Goal: Information Seeking & Learning: Find specific page/section

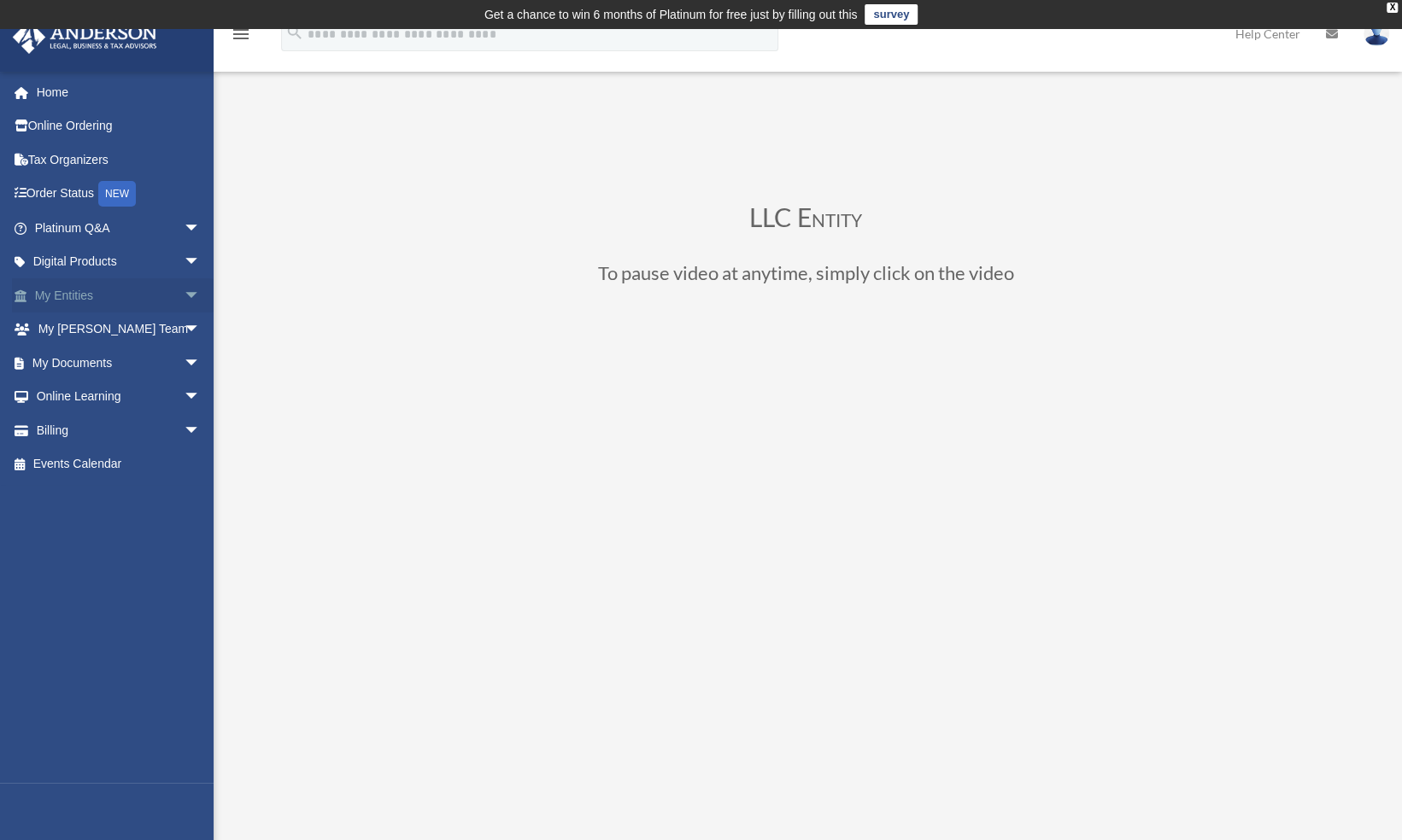
click at [83, 287] on link "My Entities arrow_drop_down" at bounding box center [119, 295] width 215 height 34
click at [89, 296] on link "My Entities arrow_drop_down" at bounding box center [119, 295] width 215 height 34
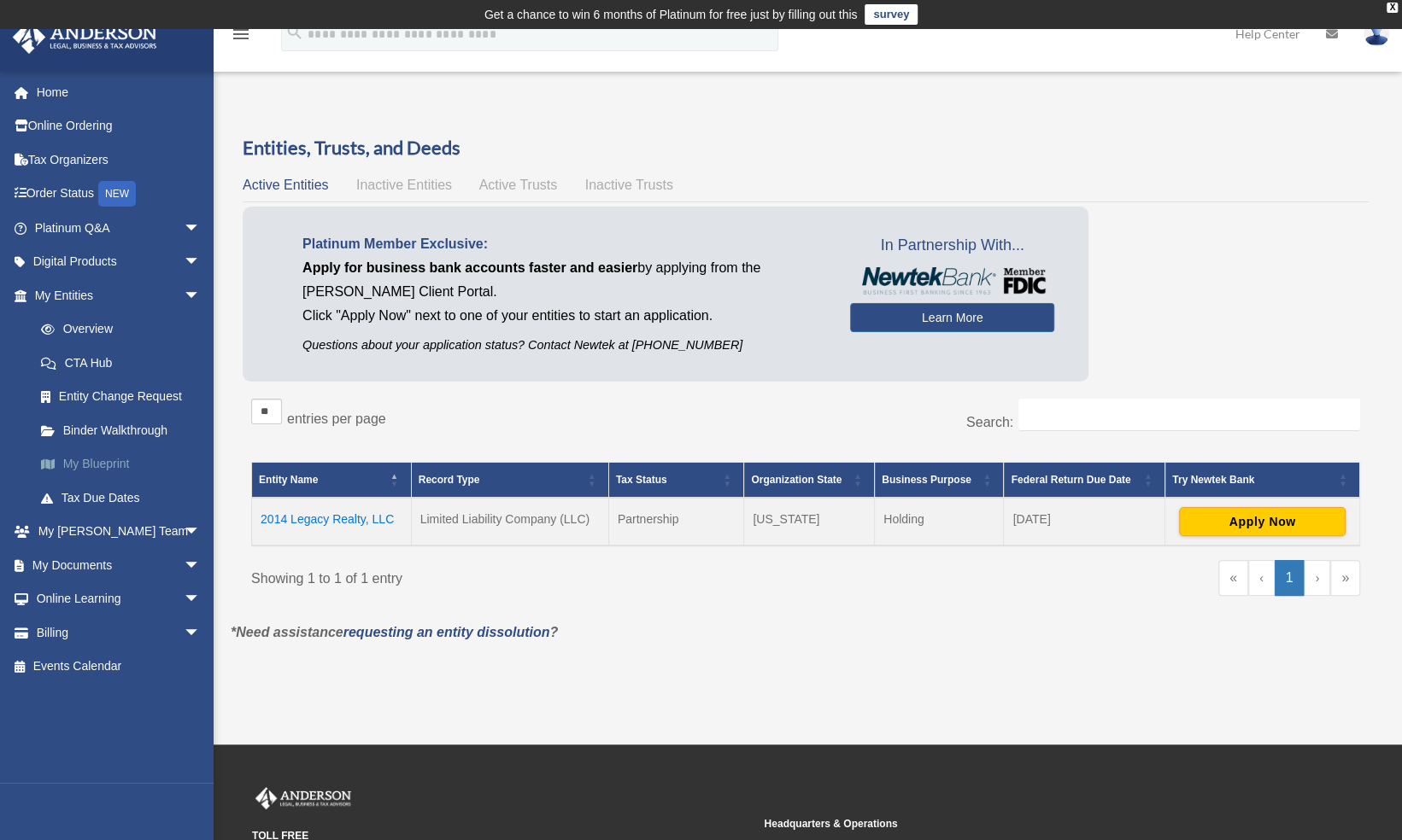
click at [129, 459] on link "My Blueprint" at bounding box center [125, 464] width 203 height 34
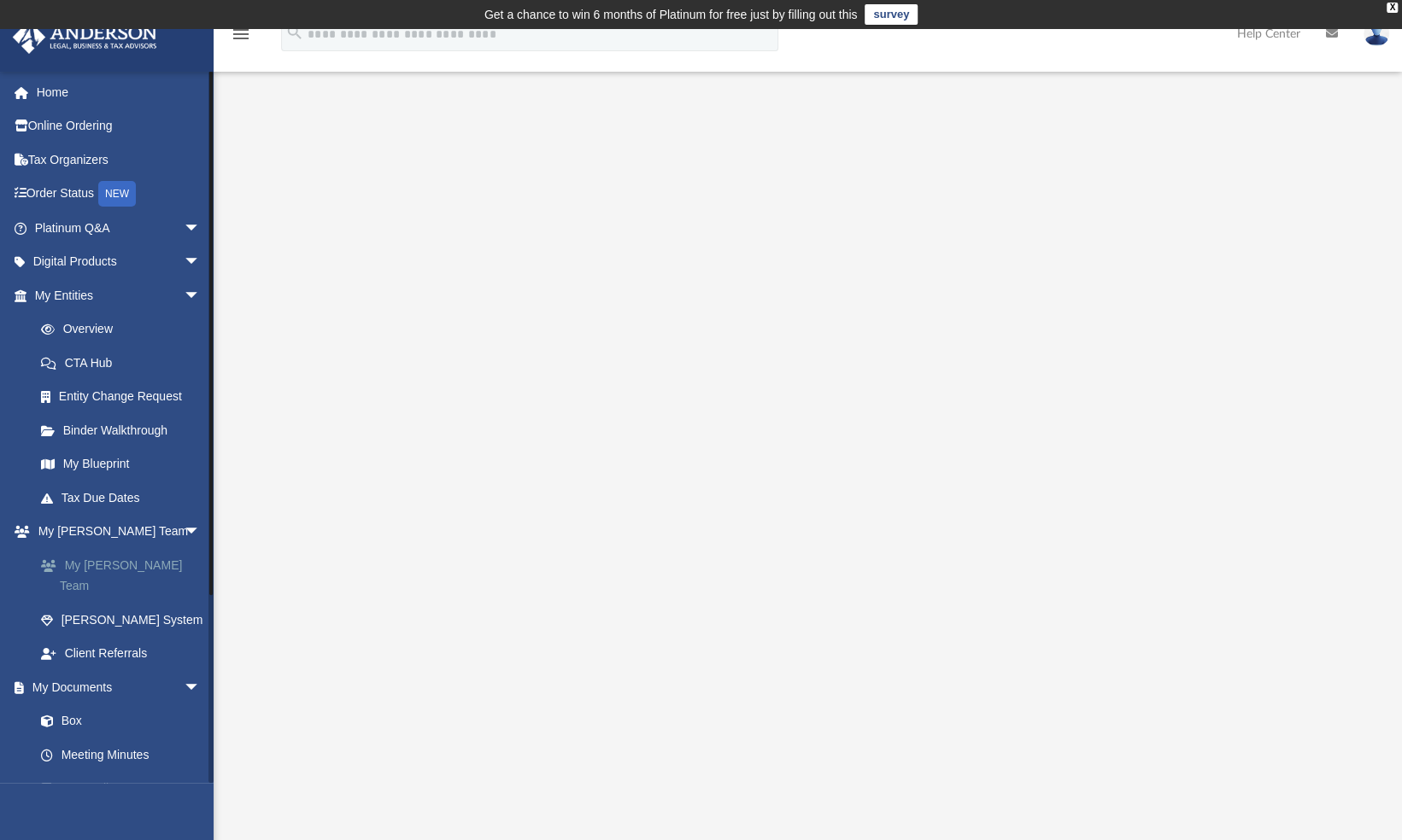
click at [127, 567] on link "My [PERSON_NAME] Team" at bounding box center [125, 576] width 203 height 54
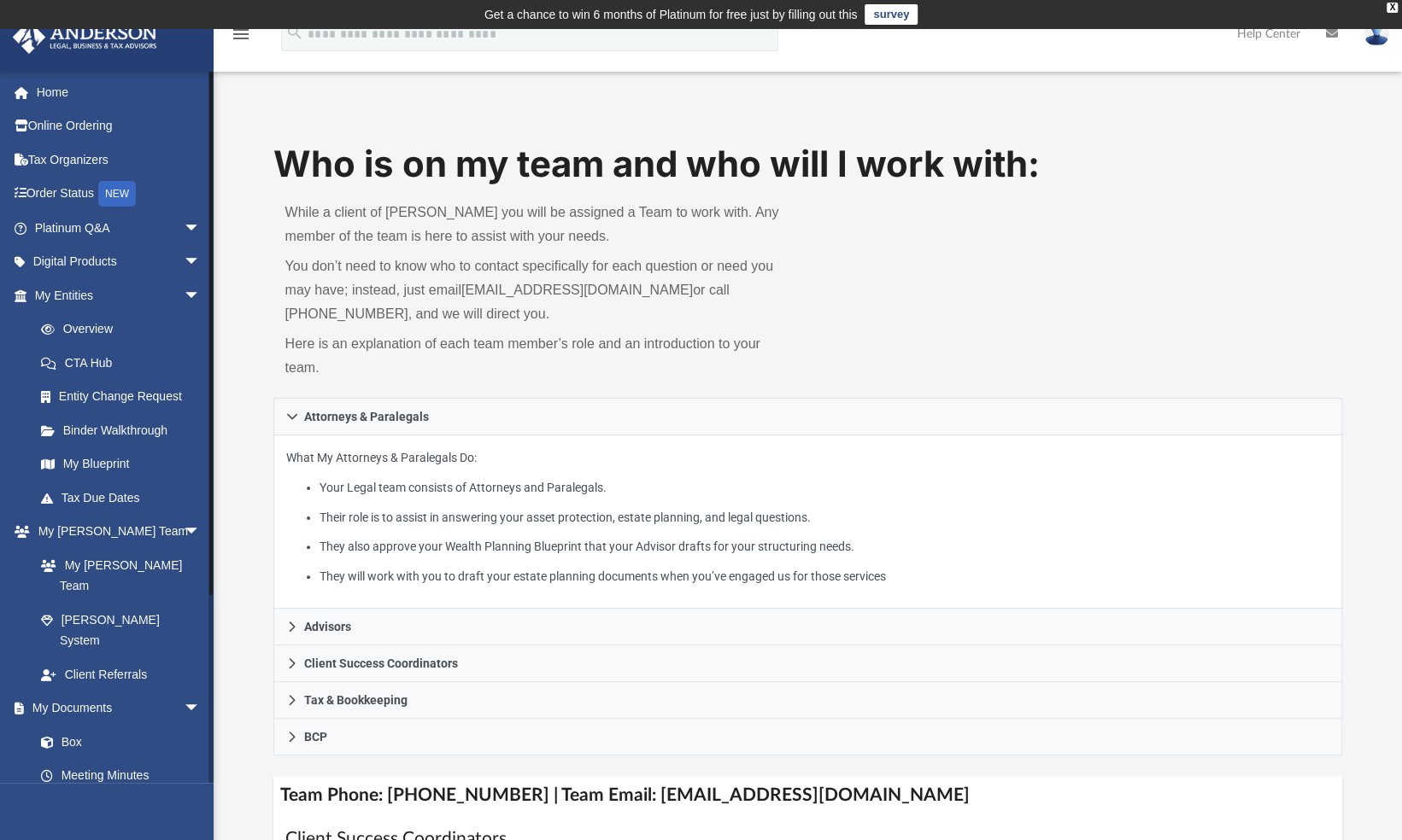
click at [90, 792] on link "Forms Library" at bounding box center [125, 809] width 203 height 34
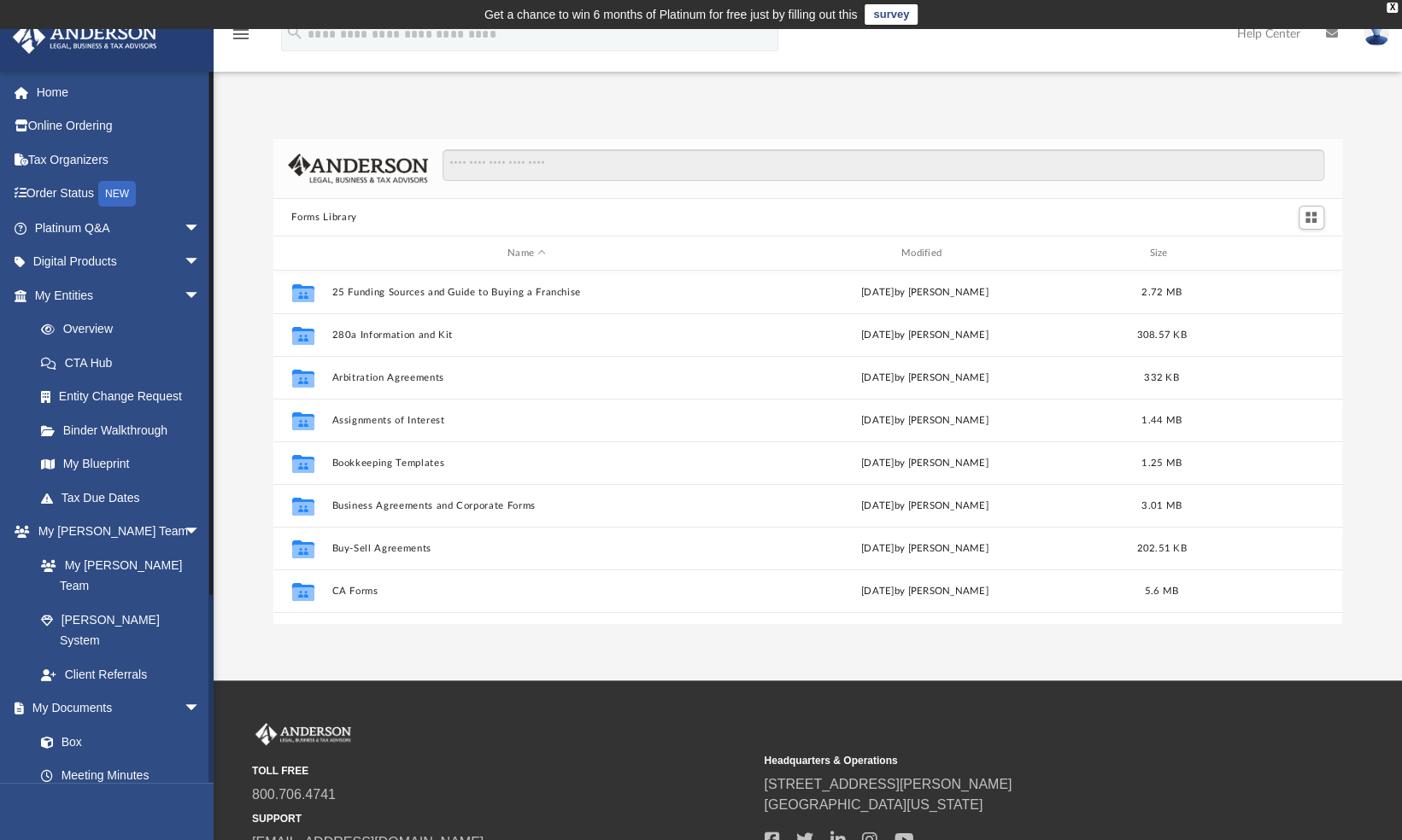
scroll to position [375, 1056]
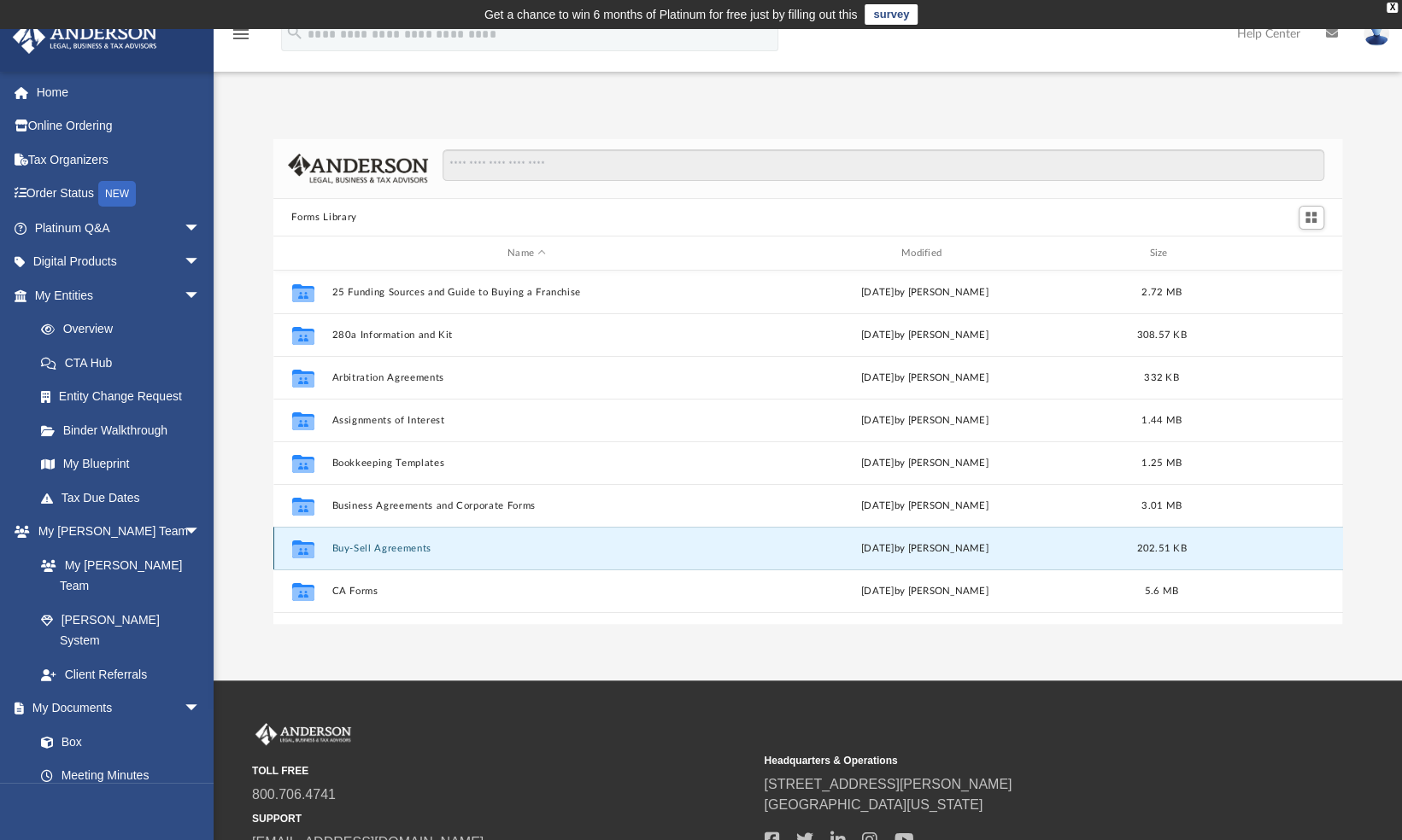
click at [356, 549] on button "Buy-Sell Agreements" at bounding box center [526, 549] width 390 height 11
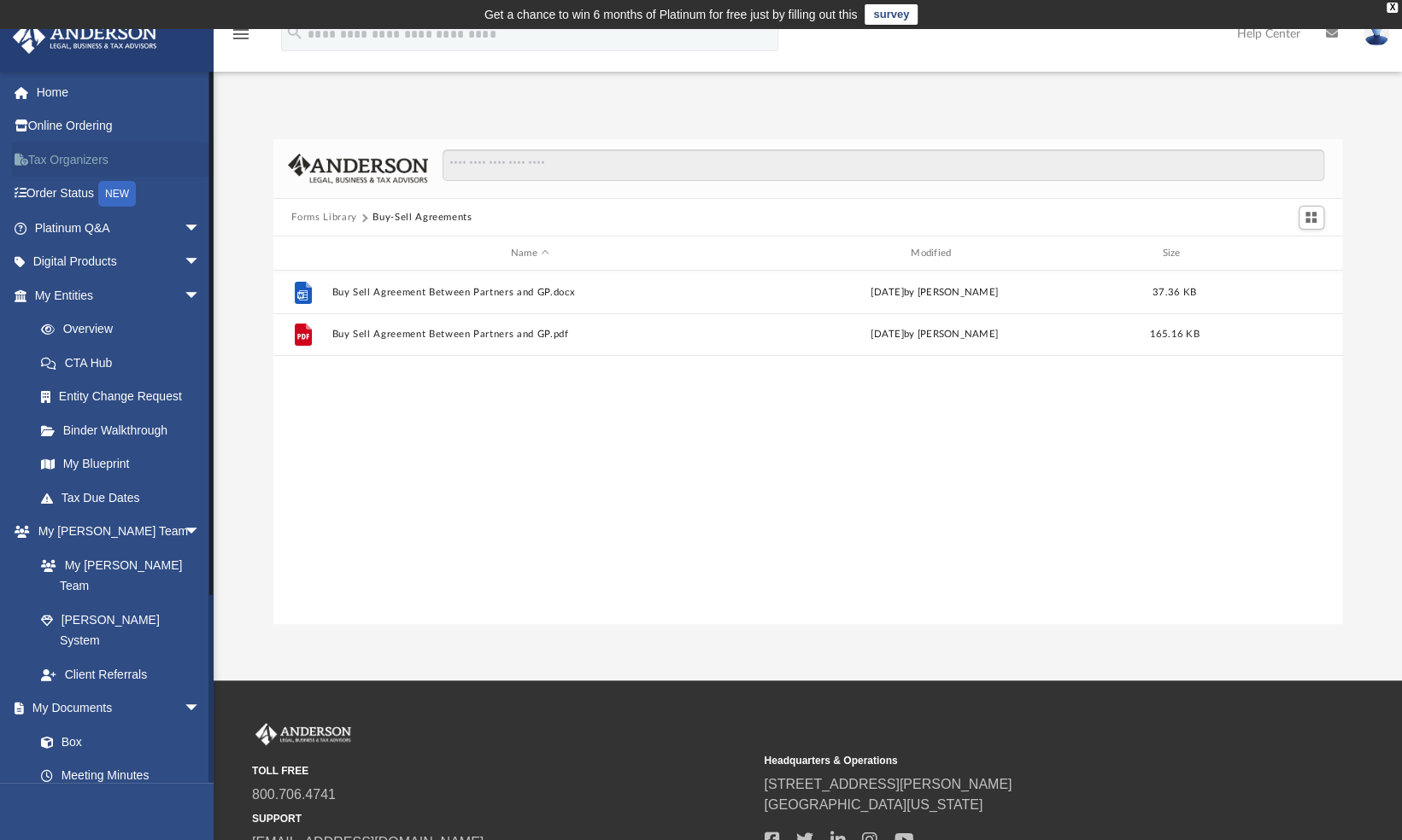
click at [98, 160] on link "Tax Organizers" at bounding box center [119, 160] width 215 height 34
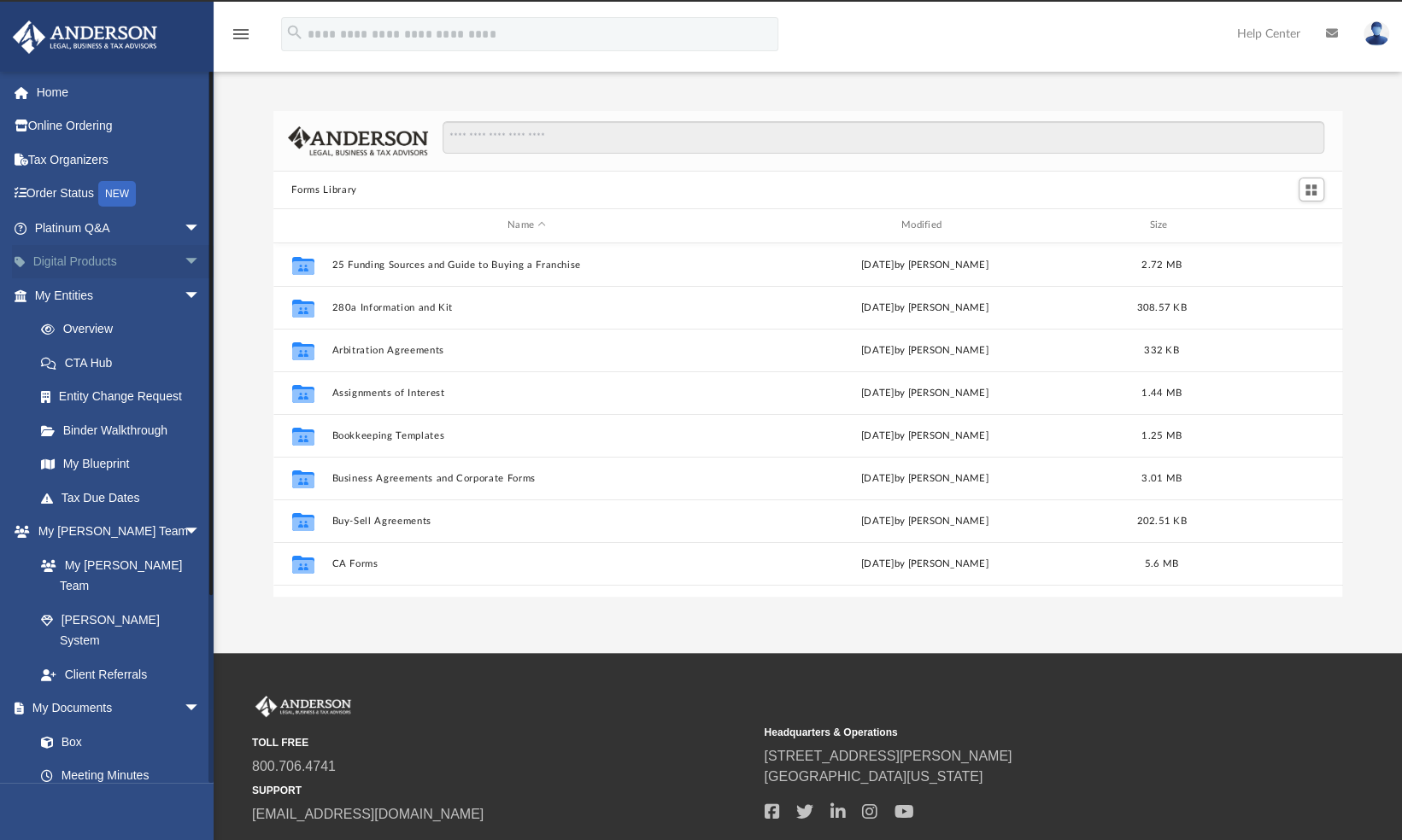
scroll to position [375, 1056]
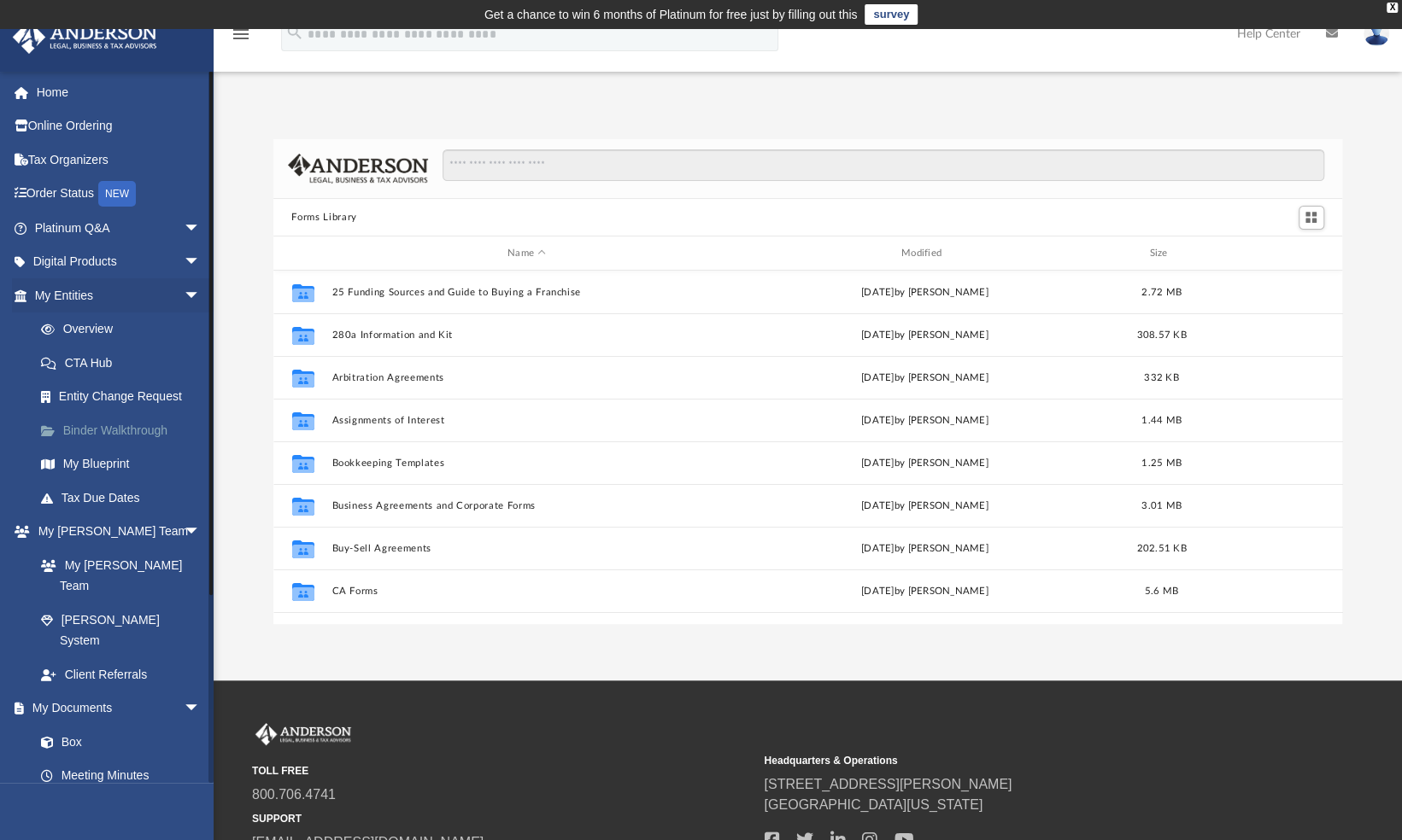
click at [123, 428] on link "Binder Walkthrough" at bounding box center [125, 431] width 203 height 34
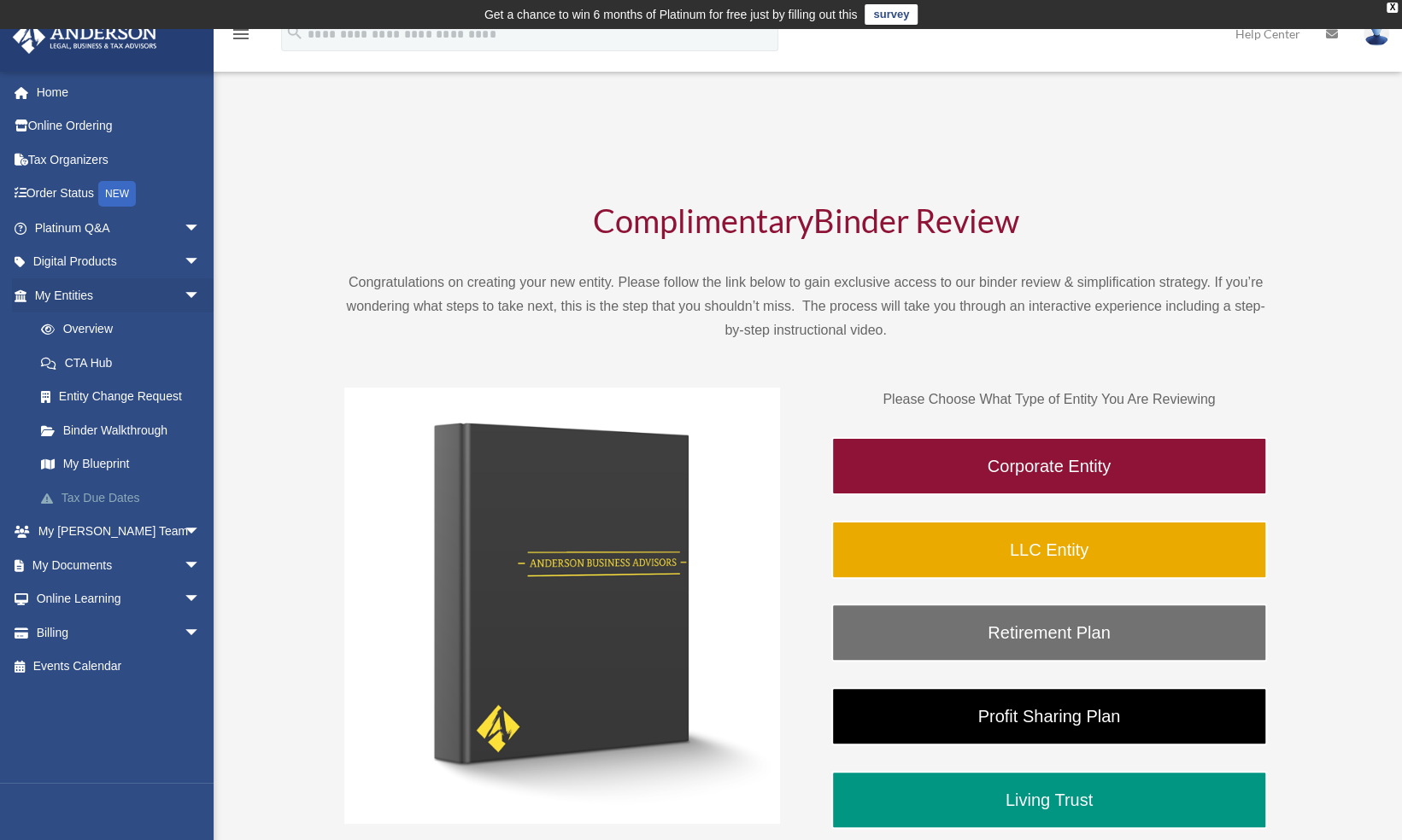
click at [119, 501] on link "Tax Due Dates" at bounding box center [125, 498] width 203 height 34
